Goal: Information Seeking & Learning: Learn about a topic

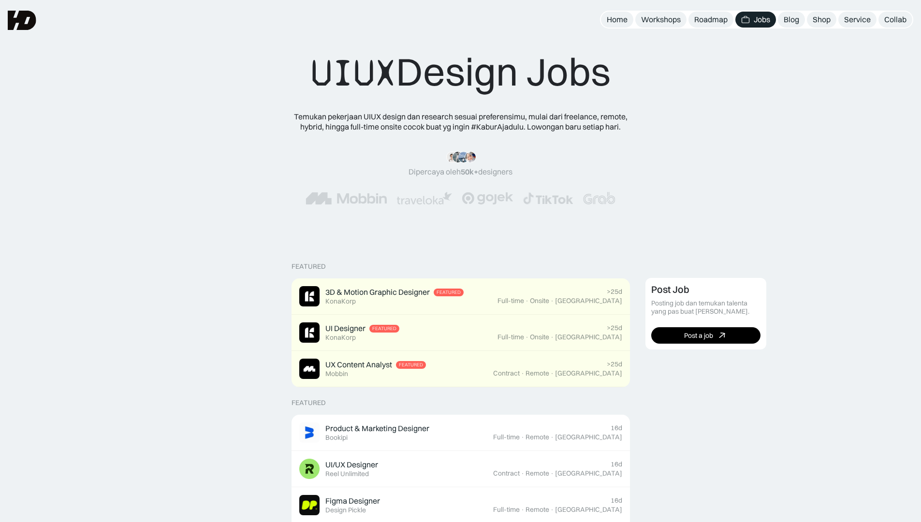
click at [203, 147] on div "“Siang tim HD, mau ngasih kabar kalo mulai minggu depan udah landing my first j…" at bounding box center [461, 178] width 844 height 92
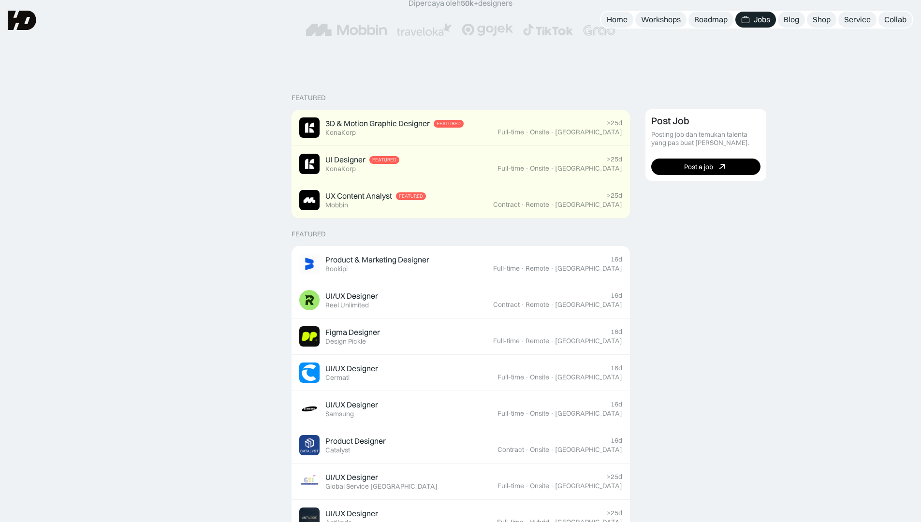
scroll to position [157, 0]
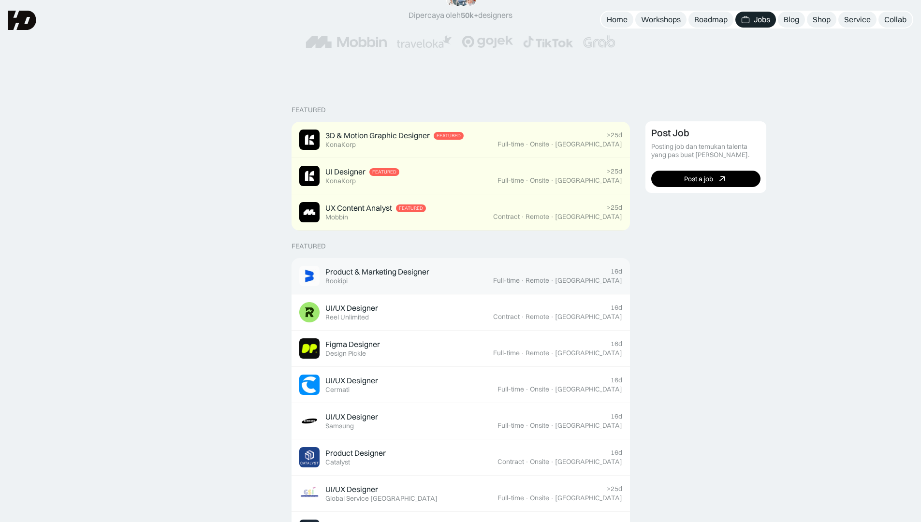
click at [333, 273] on div "Product & Marketing Designer" at bounding box center [378, 272] width 104 height 10
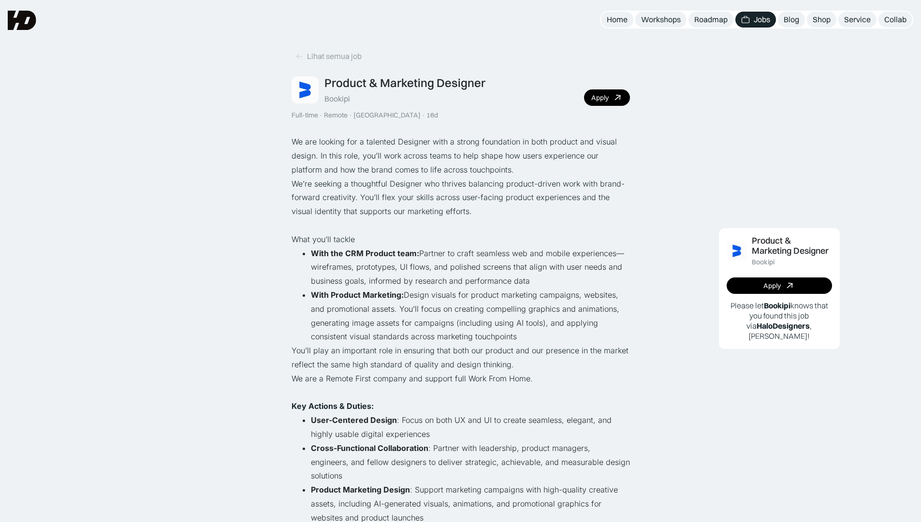
click at [331, 98] on div "Bookipi" at bounding box center [338, 99] width 26 height 10
